Goal: Find specific page/section: Find specific page/section

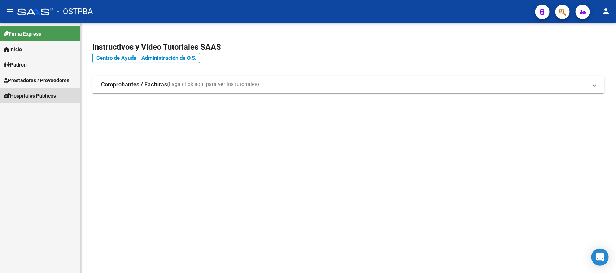
click at [50, 95] on span "Hospitales Públicos" at bounding box center [30, 96] width 52 height 8
click at [44, 107] on link "Notificaciones Internación" at bounding box center [40, 112] width 80 height 16
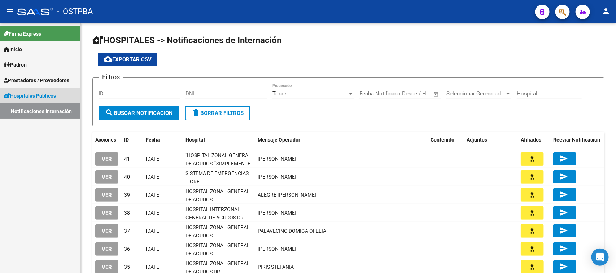
click at [45, 109] on link "Notificaciones Internación" at bounding box center [40, 112] width 80 height 16
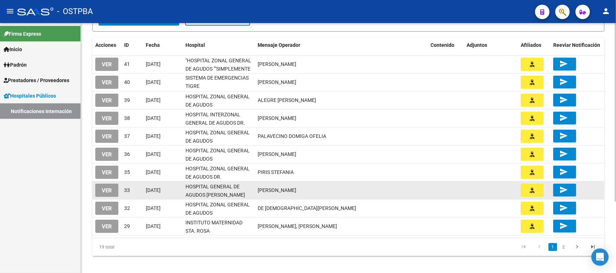
scroll to position [100, 0]
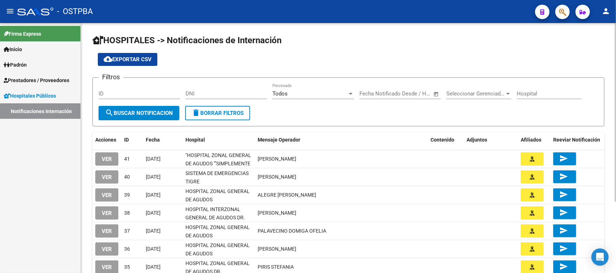
scroll to position [100, 0]
click at [407, 44] on h1 "HOSPITALES -> Notificaciones de Internación" at bounding box center [348, 41] width 512 height 13
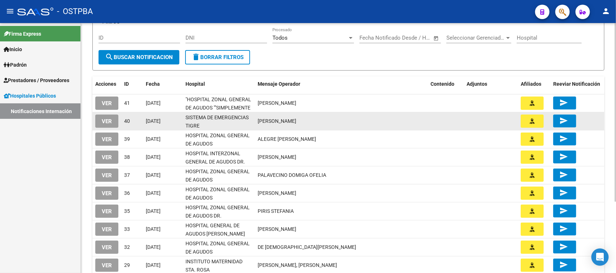
scroll to position [100, 0]
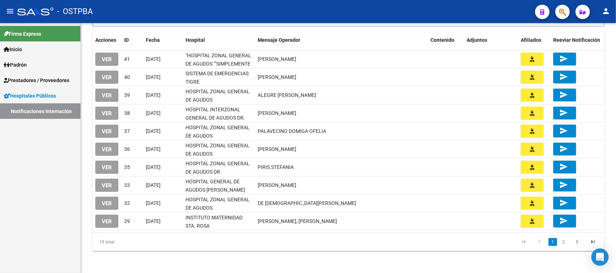
click at [52, 117] on link "Notificaciones Internación" at bounding box center [40, 112] width 80 height 16
